Goal: Transaction & Acquisition: Book appointment/travel/reservation

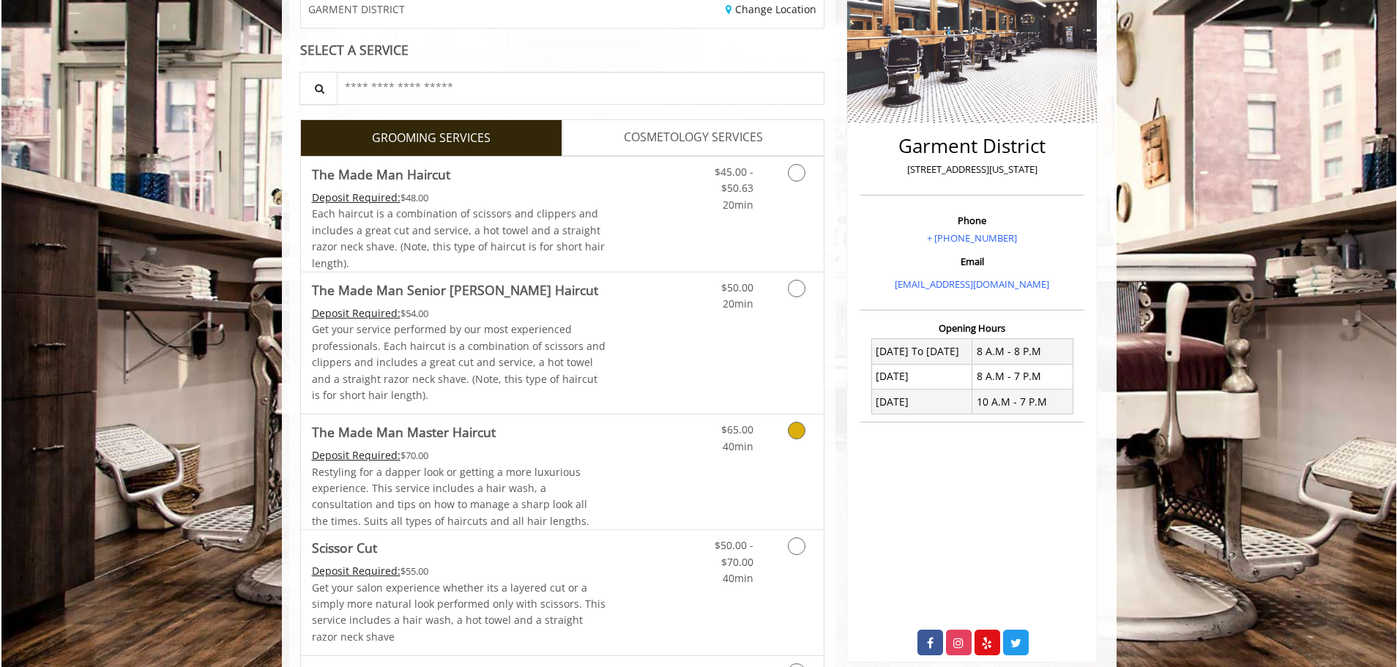
scroll to position [293, 0]
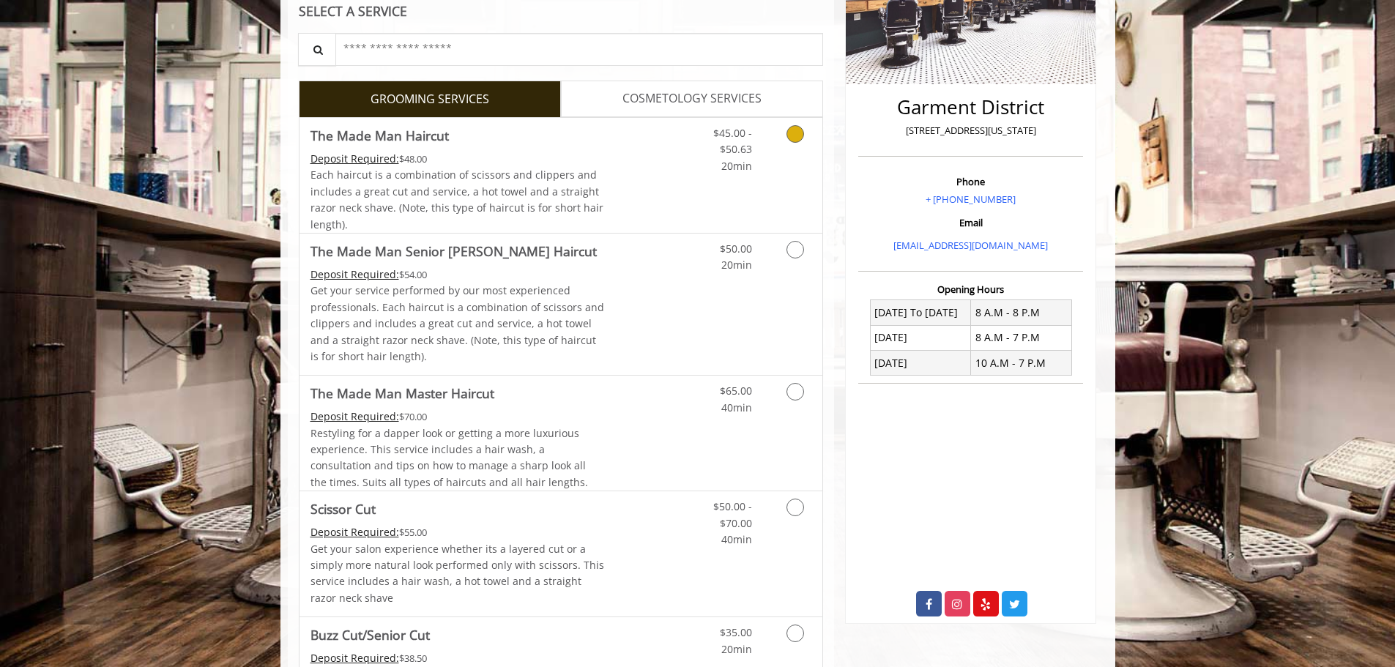
click at [797, 138] on icon "Grooming services" at bounding box center [795, 134] width 18 height 18
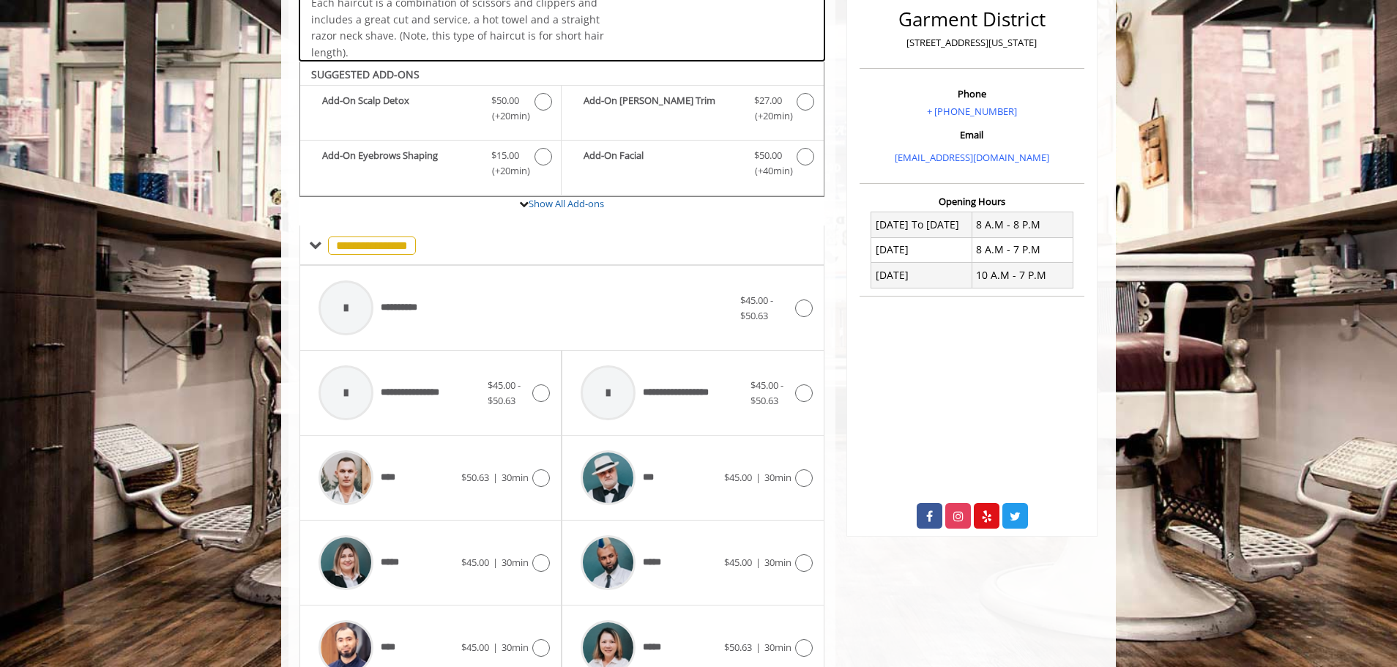
scroll to position [441, 0]
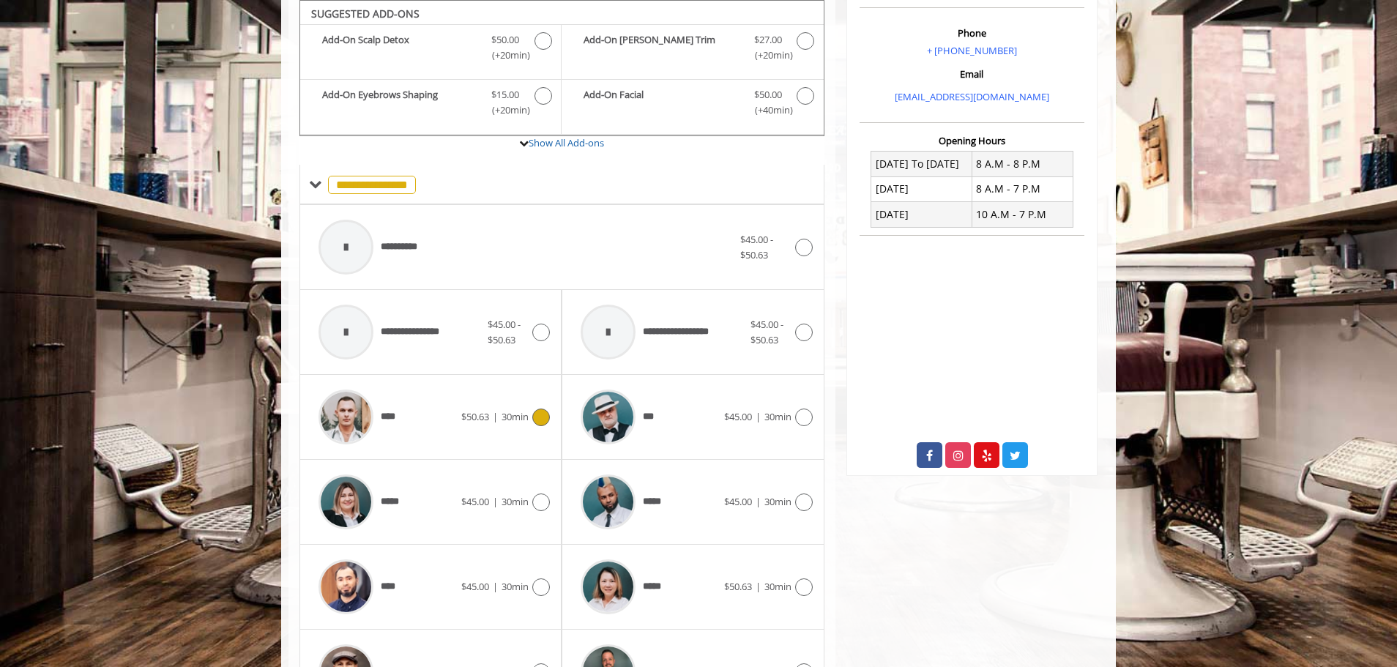
click at [515, 420] on span "30min" at bounding box center [515, 416] width 27 height 13
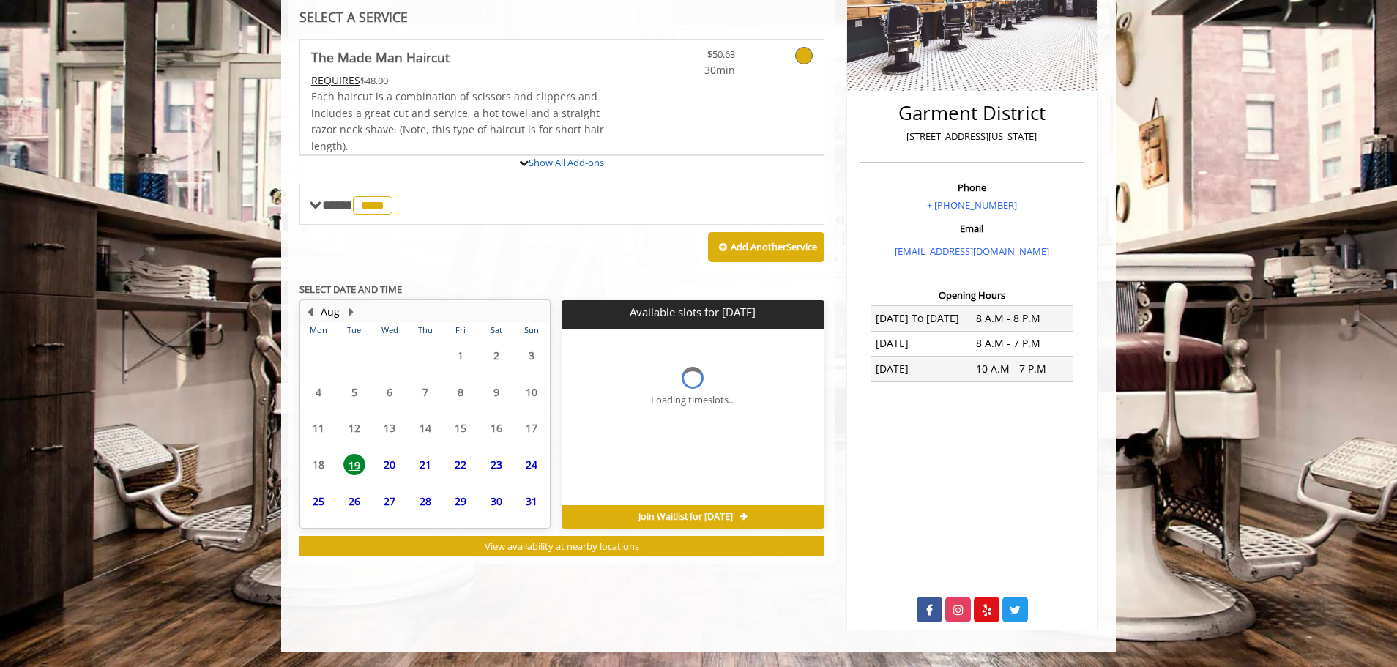
scroll to position [355, 0]
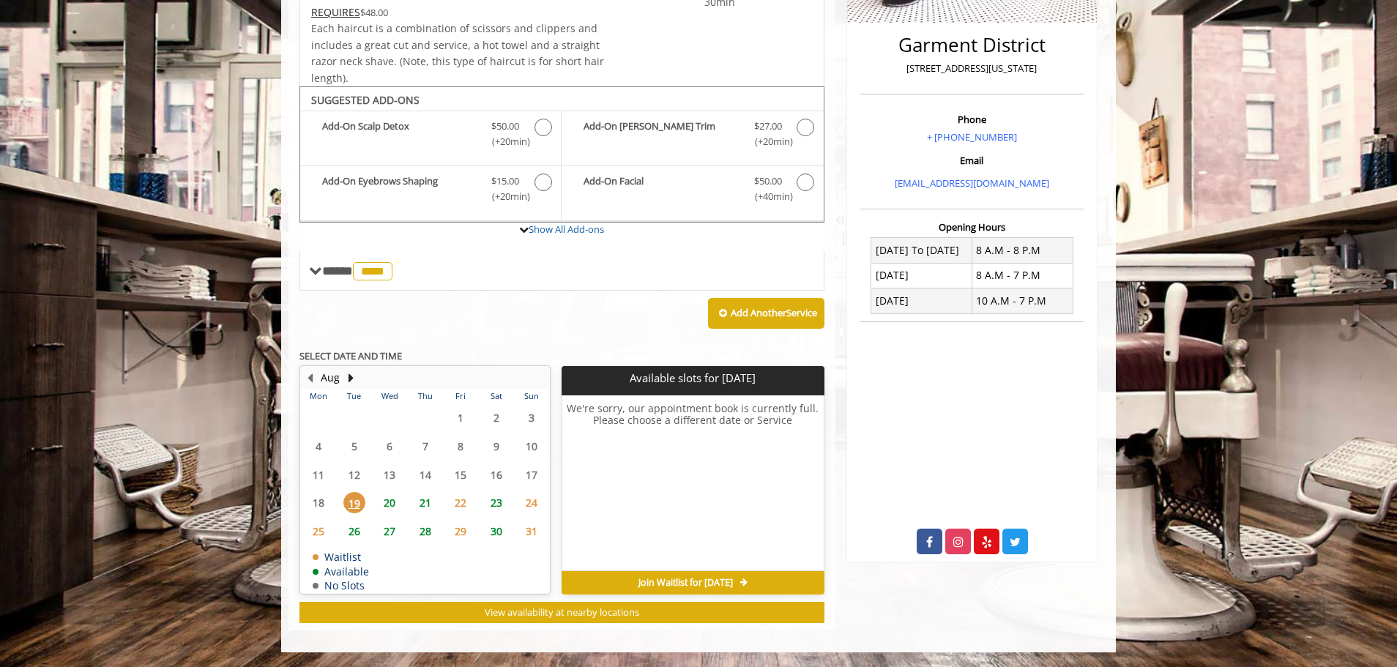
click at [435, 504] on span "21" at bounding box center [425, 502] width 22 height 21
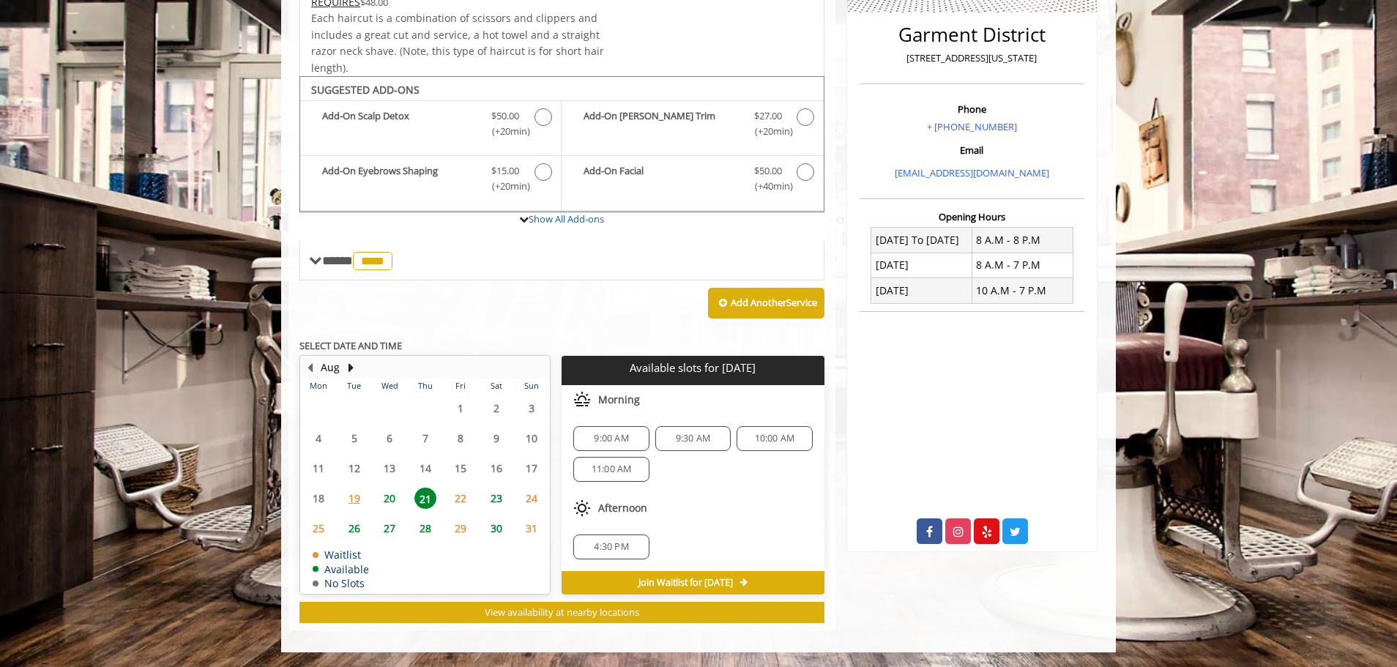
click at [392, 504] on span "20" at bounding box center [390, 498] width 22 height 21
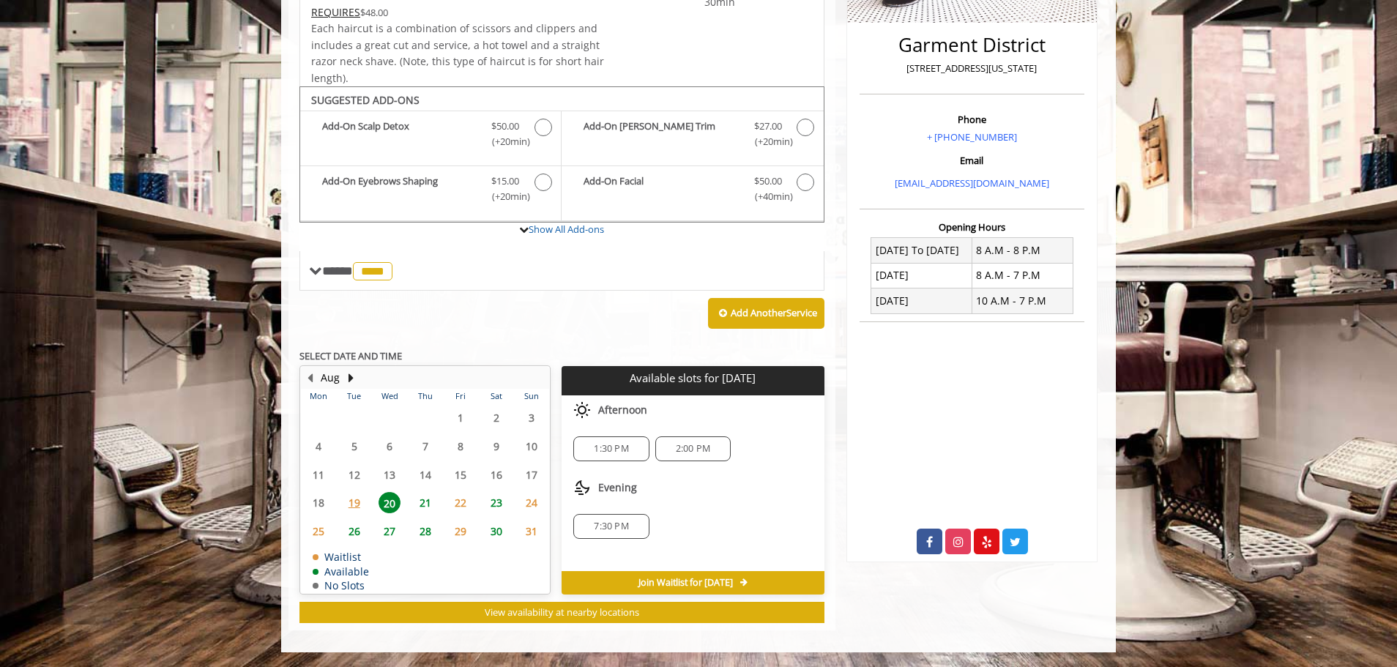
click at [393, 528] on span "27" at bounding box center [390, 531] width 22 height 21
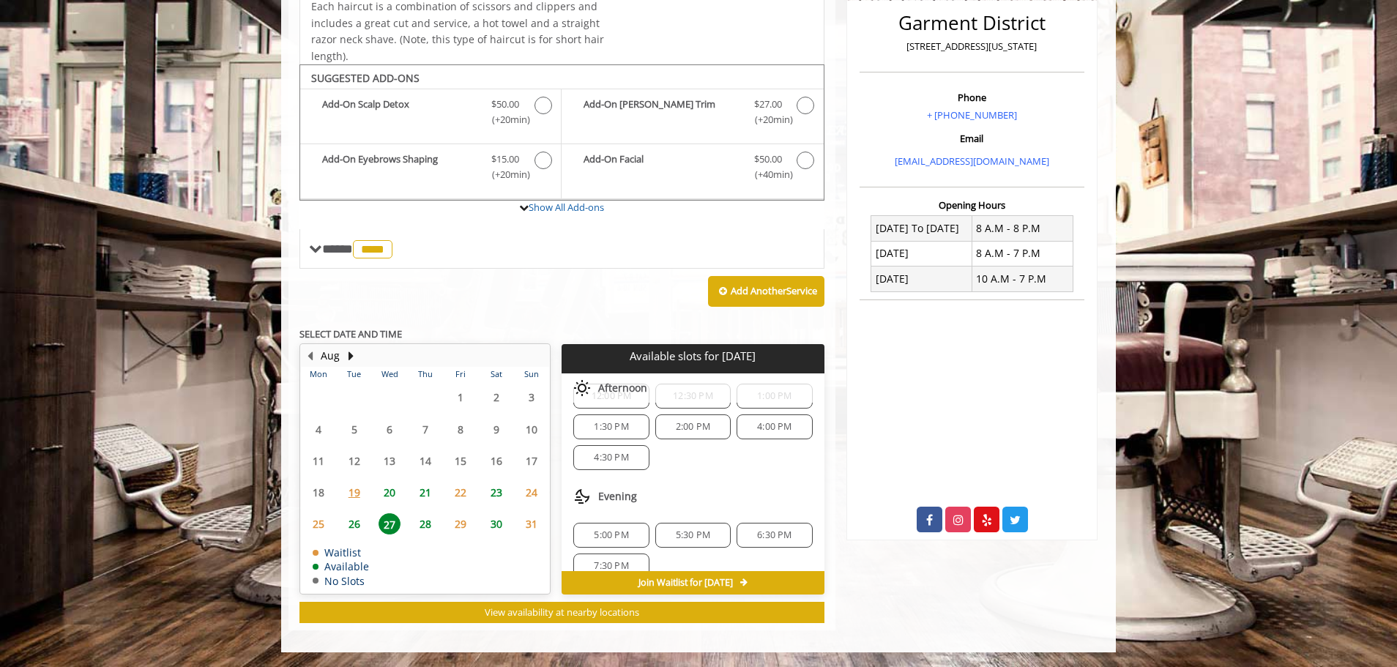
scroll to position [189, 0]
click at [507, 559] on table "Mon Tue Wed Thu Fri Sat Sun 28 29 30 31 1 2 3 4 5 6 7 8 9 10 11 12 13 14 15 16 …" at bounding box center [425, 480] width 248 height 226
click at [501, 532] on span "30" at bounding box center [496, 523] width 22 height 21
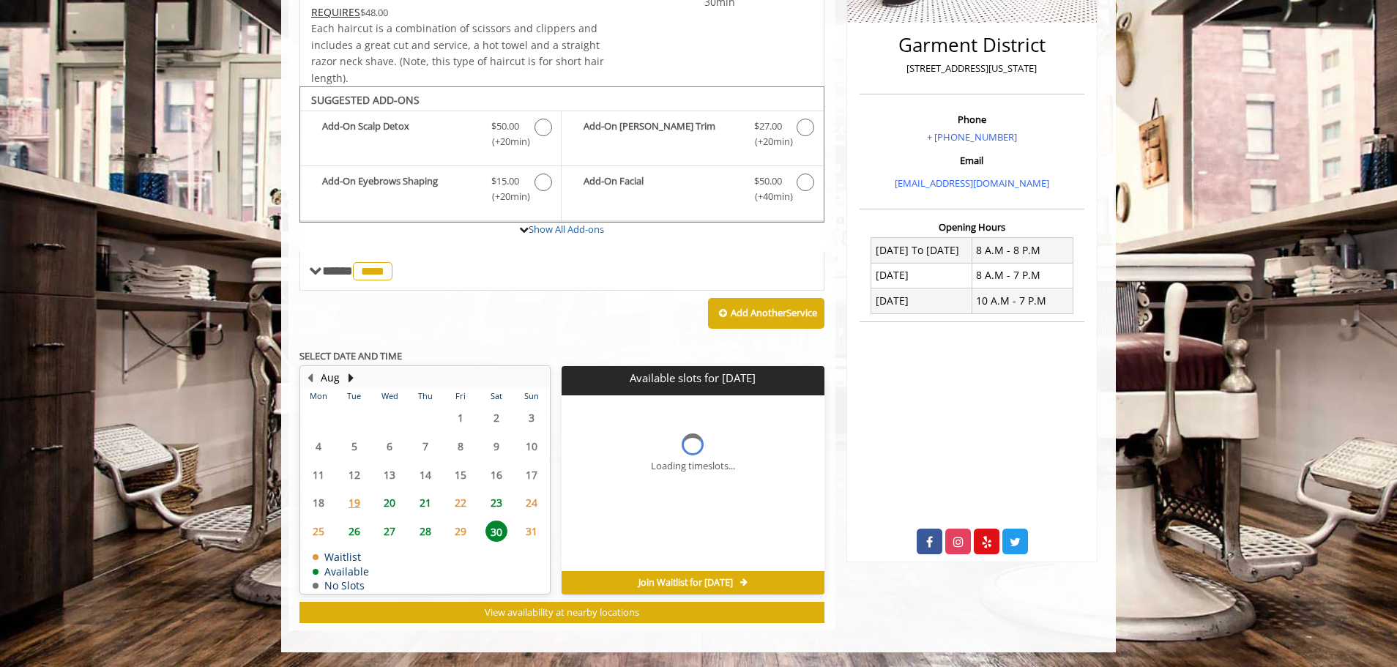
scroll to position [377, 0]
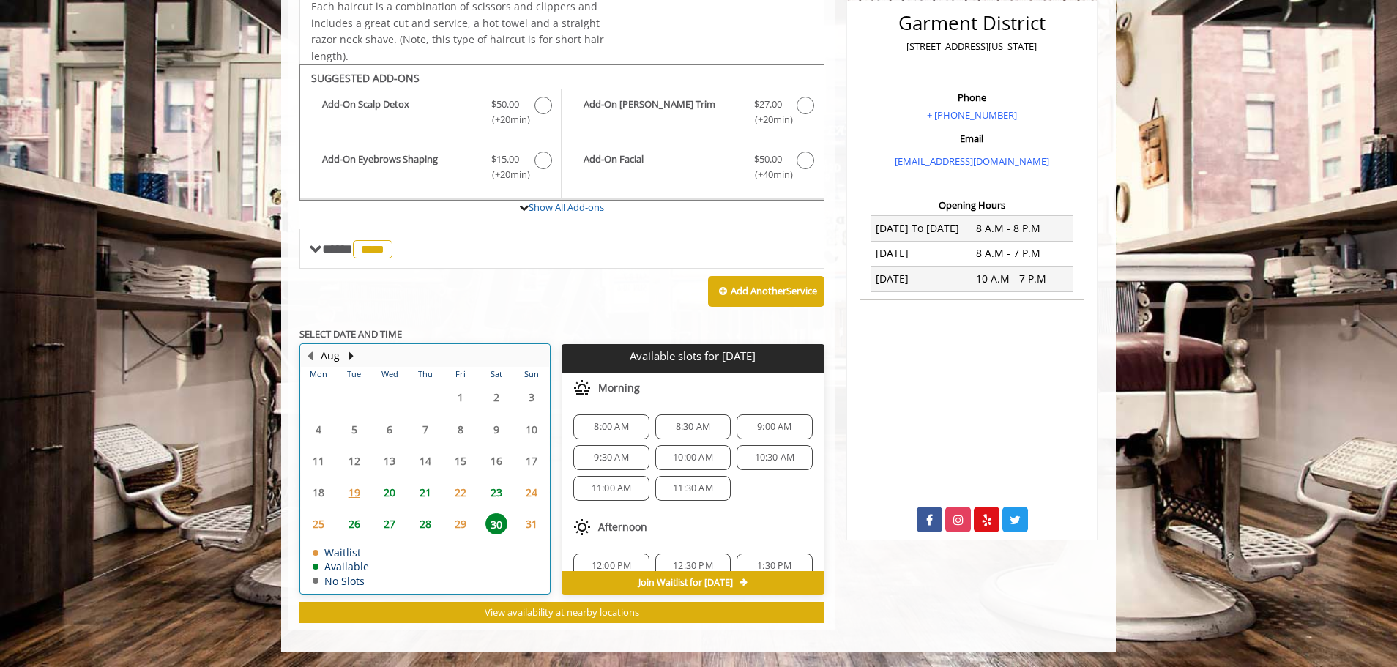
click at [411, 497] on div "21" at bounding box center [424, 492] width 29 height 21
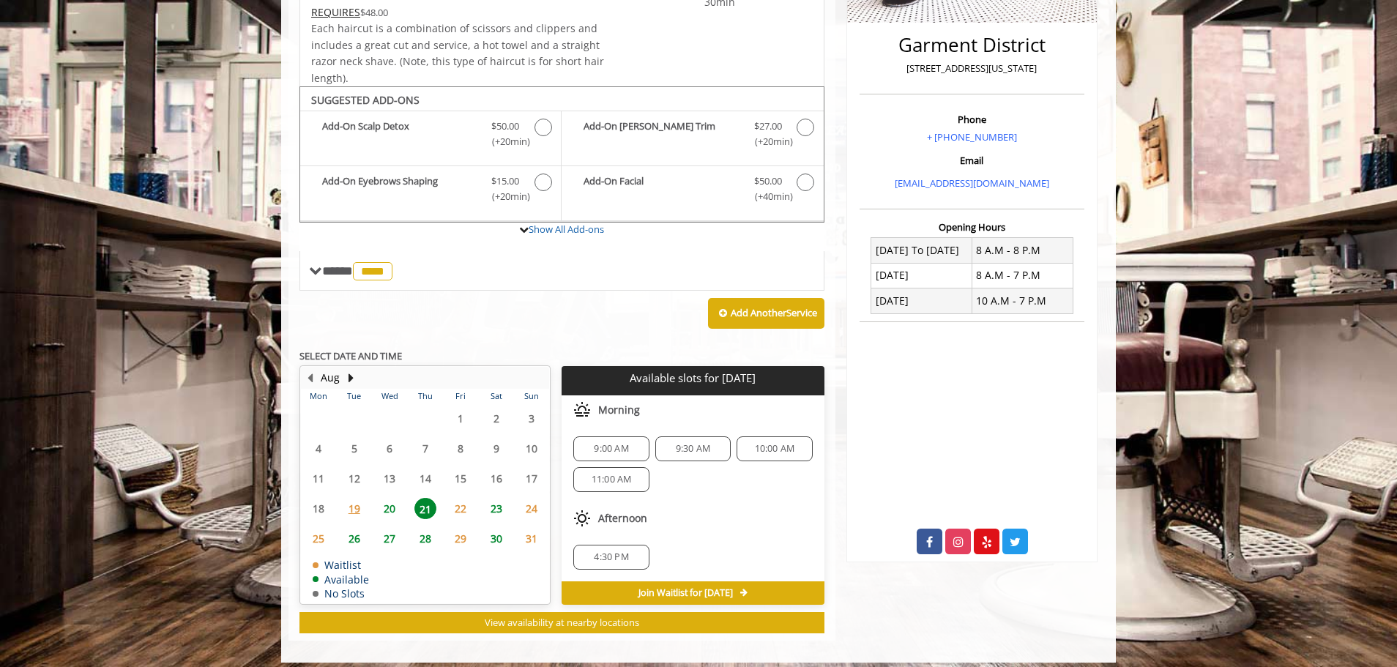
scroll to position [365, 0]
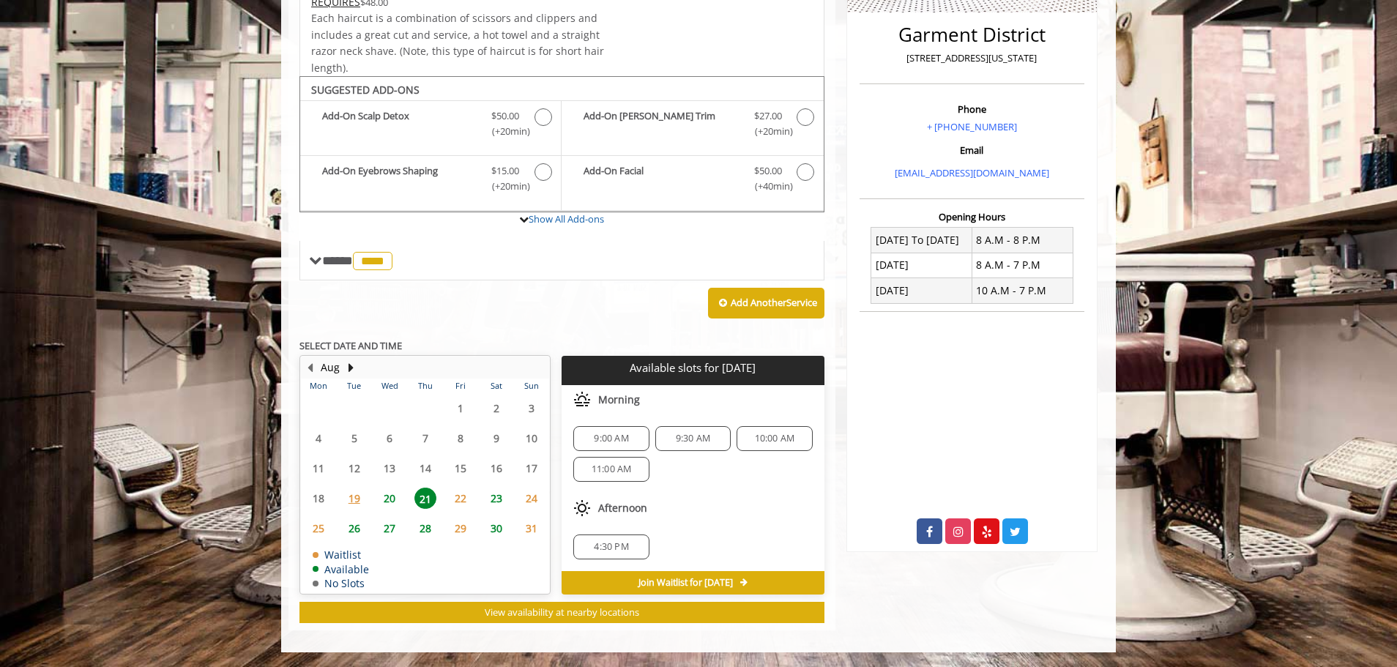
click at [388, 496] on span "20" at bounding box center [390, 498] width 22 height 21
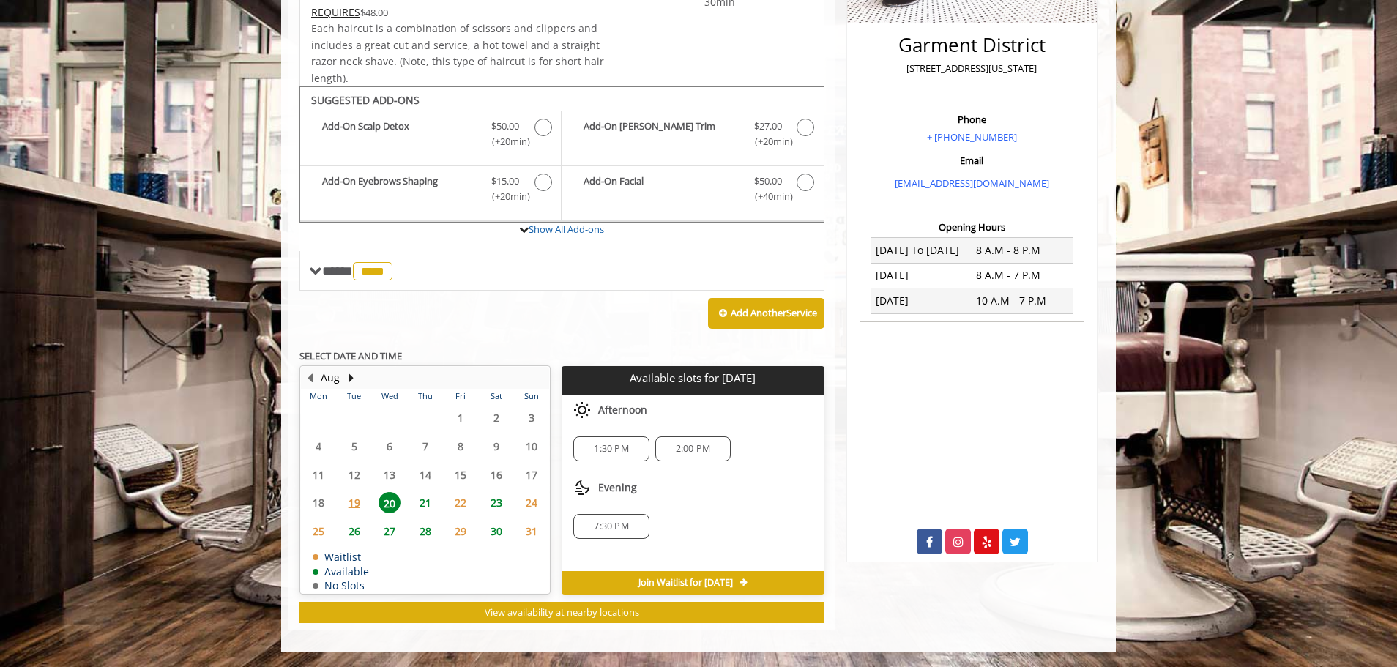
click at [463, 504] on span "22" at bounding box center [461, 502] width 22 height 21
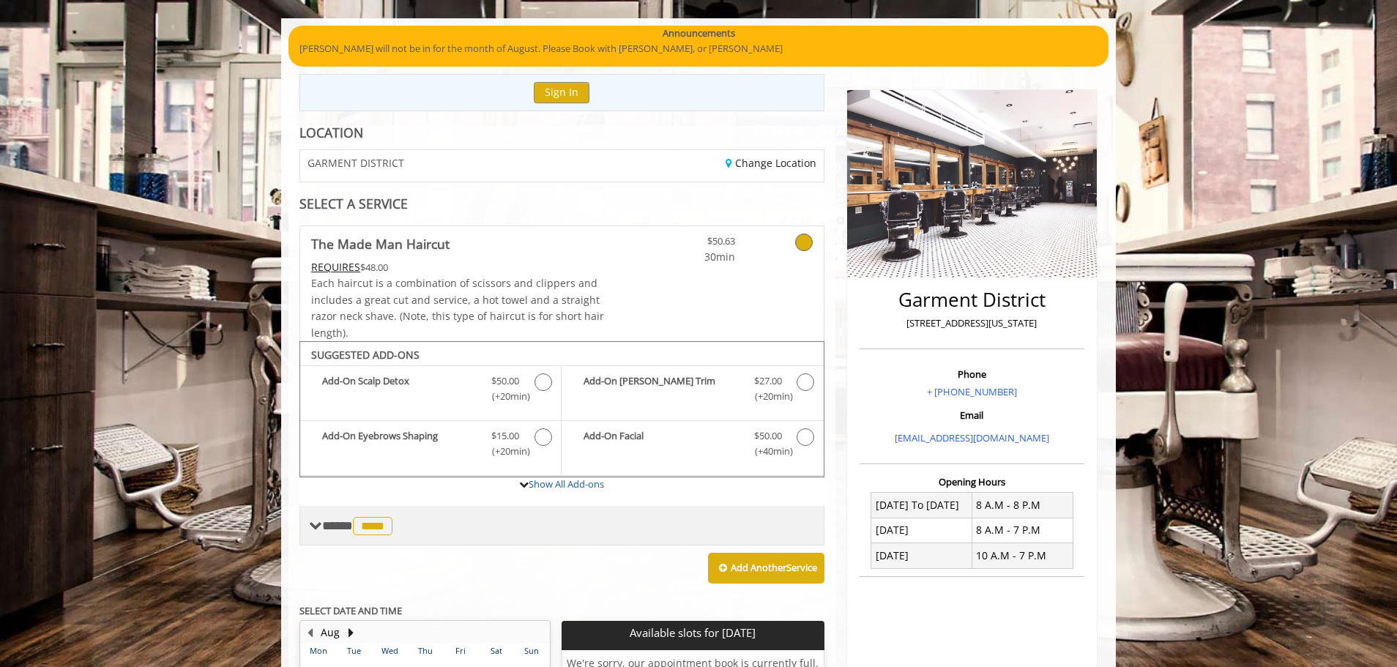
scroll to position [146, 0]
